Goal: Complete application form

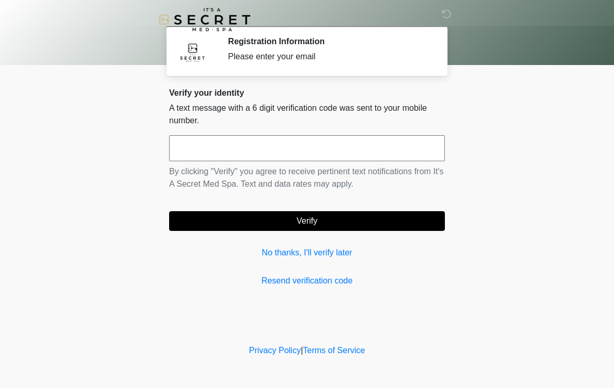
click at [288, 149] on input "text" at bounding box center [307, 148] width 276 height 26
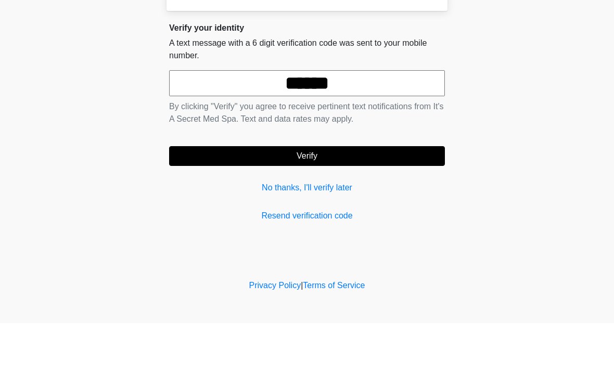
type input "******"
click at [330, 211] on button "Verify" at bounding box center [307, 221] width 276 height 20
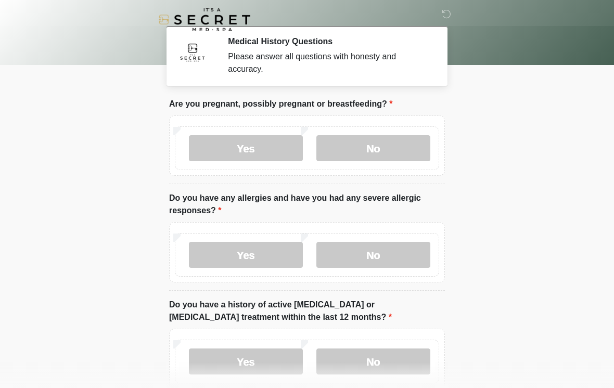
click at [389, 149] on label "No" at bounding box center [373, 148] width 114 height 26
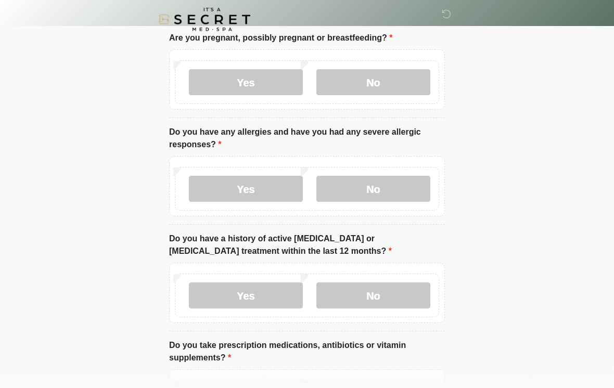
scroll to position [66, 0]
click at [246, 190] on label "Yes" at bounding box center [246, 189] width 114 height 26
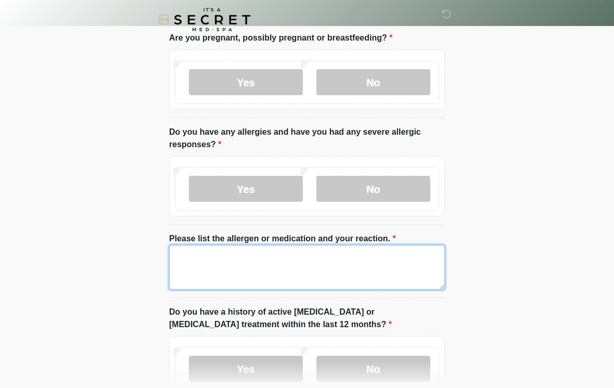
click at [252, 260] on textarea "Please list the allergen or medication and your reaction." at bounding box center [307, 267] width 276 height 45
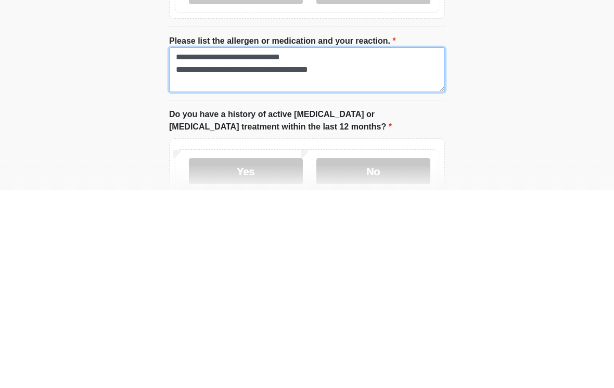
scroll to position [94, 0]
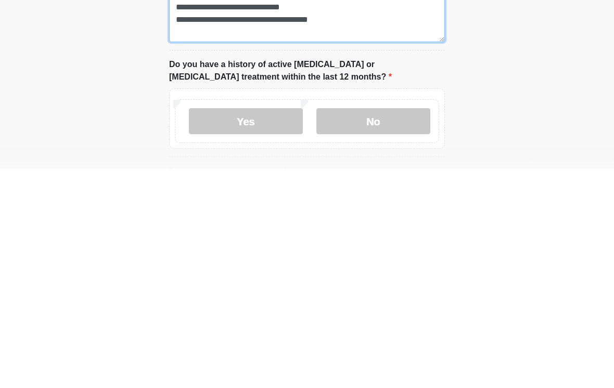
type textarea "**********"
click at [378, 328] on label "No" at bounding box center [373, 341] width 114 height 26
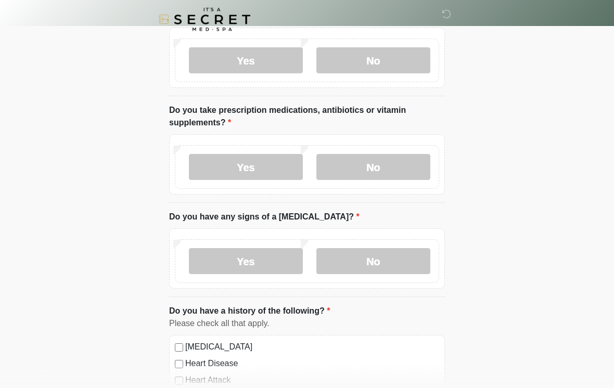
scroll to position [375, 0]
click at [269, 165] on label "Yes" at bounding box center [246, 167] width 114 height 26
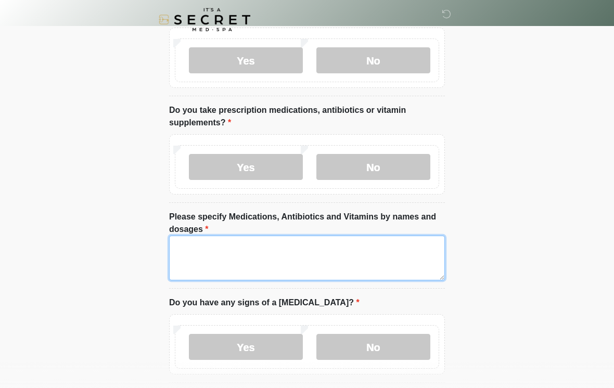
click at [249, 259] on textarea "Please specify Medications, Antibiotics and Vitamins by names and dosages" at bounding box center [307, 258] width 276 height 45
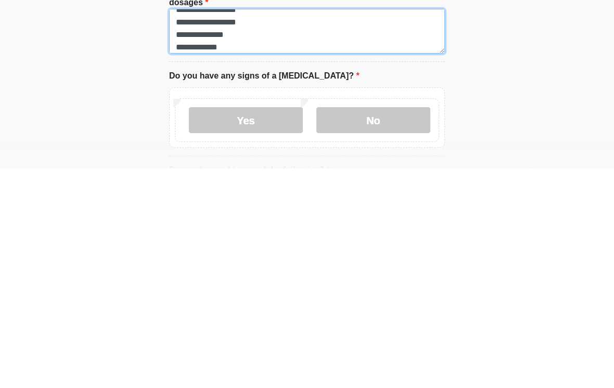
scroll to position [388, 0]
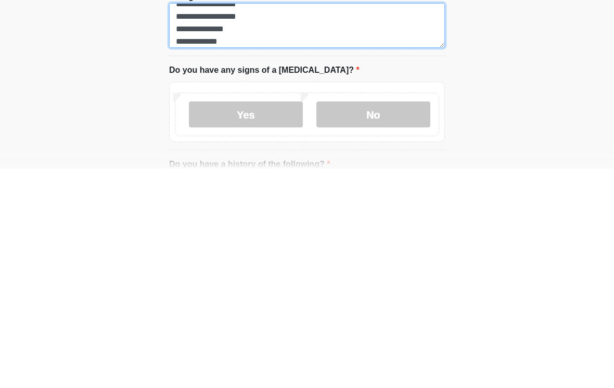
type textarea "**********"
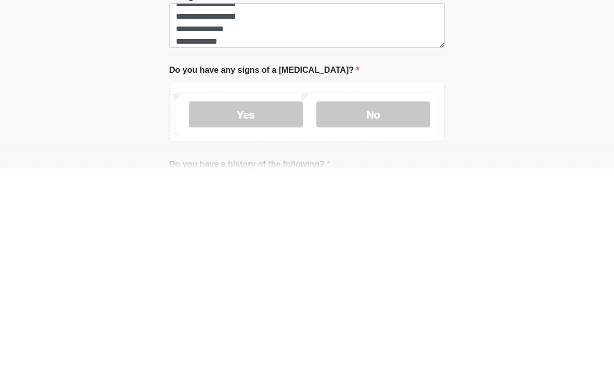
click at [381, 321] on label "No" at bounding box center [373, 334] width 114 height 26
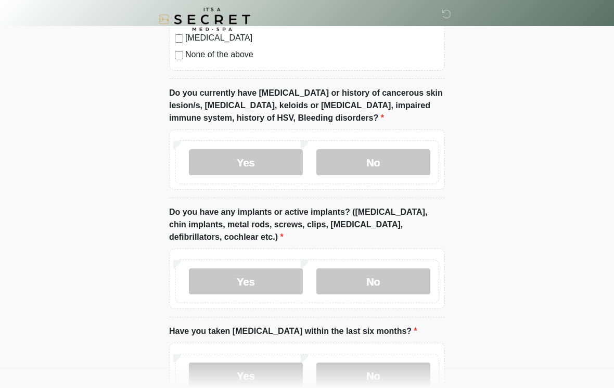
scroll to position [938, 0]
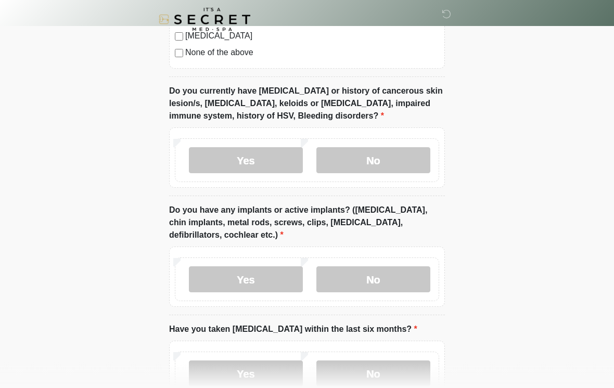
click at [389, 163] on label "No" at bounding box center [373, 161] width 114 height 26
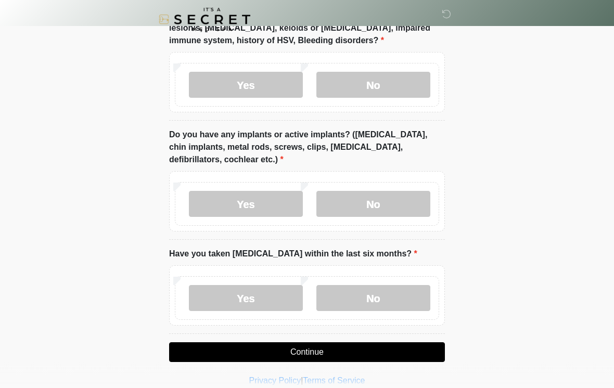
scroll to position [1023, 0]
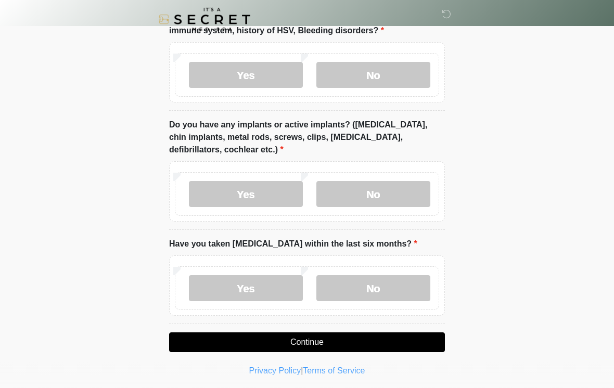
click at [390, 197] on label "No" at bounding box center [373, 195] width 114 height 26
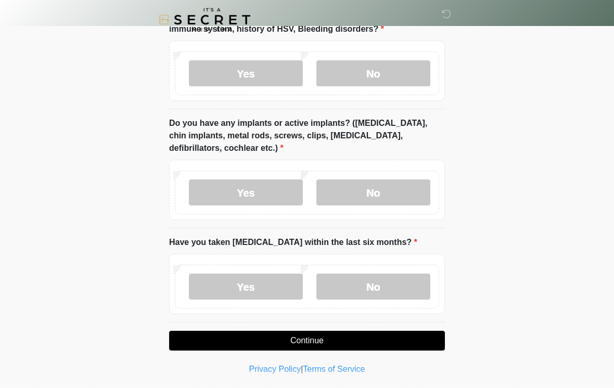
click at [388, 286] on label "No" at bounding box center [373, 287] width 114 height 26
click at [337, 336] on button "Continue" at bounding box center [307, 341] width 276 height 20
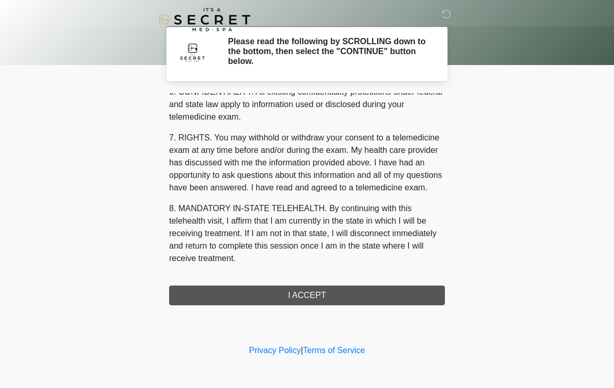
scroll to position [423, 0]
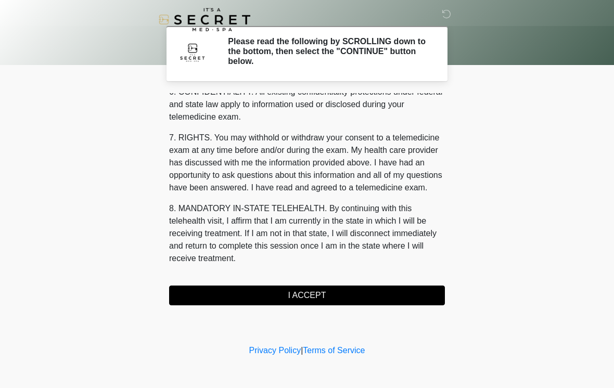
click at [317, 298] on button "I ACCEPT" at bounding box center [307, 296] width 276 height 20
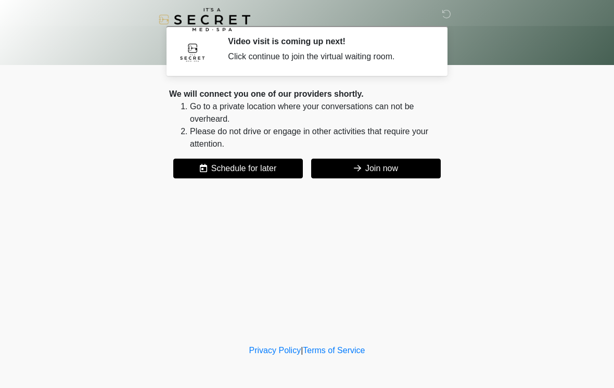
click at [382, 168] on button "Join now" at bounding box center [376, 169] width 130 height 20
